Goal: Task Accomplishment & Management: Manage account settings

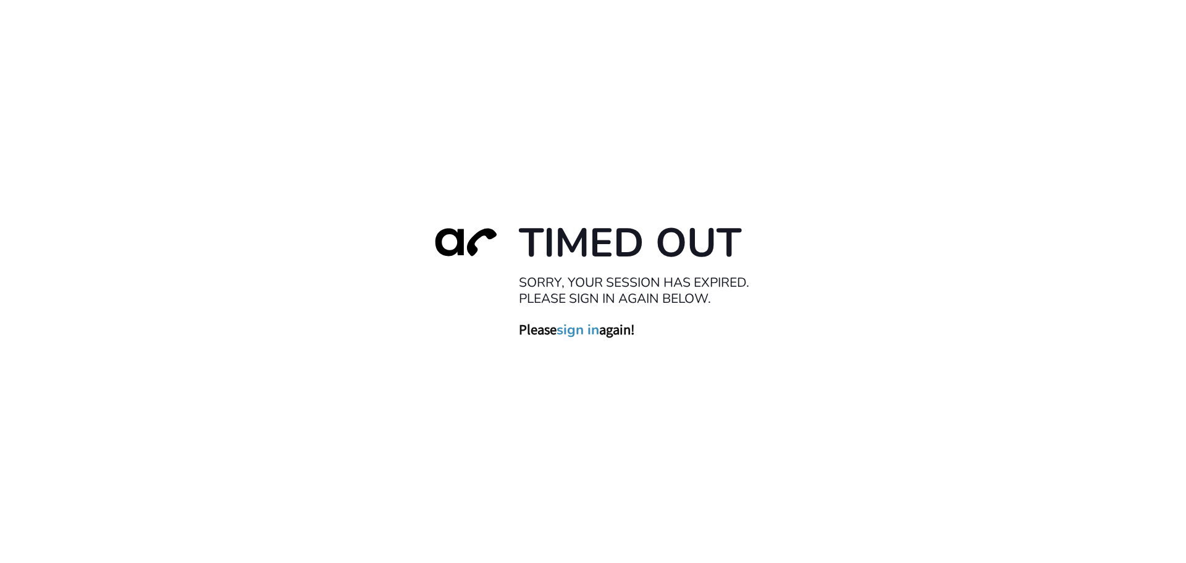
click at [578, 329] on link "sign in" at bounding box center [577, 329] width 43 height 17
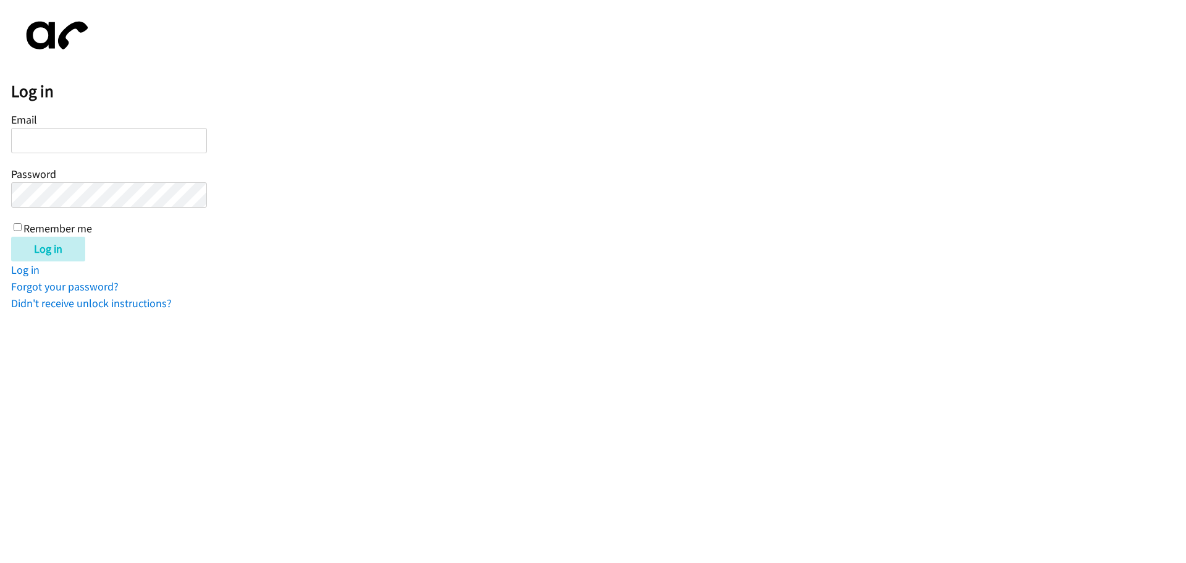
click at [38, 139] on input "Email" at bounding box center [109, 140] width 196 height 25
type input "[EMAIL_ADDRESS][DOMAIN_NAME]"
click at [56, 245] on input "Log in" at bounding box center [48, 249] width 74 height 25
